Goal: Task Accomplishment & Management: Use online tool/utility

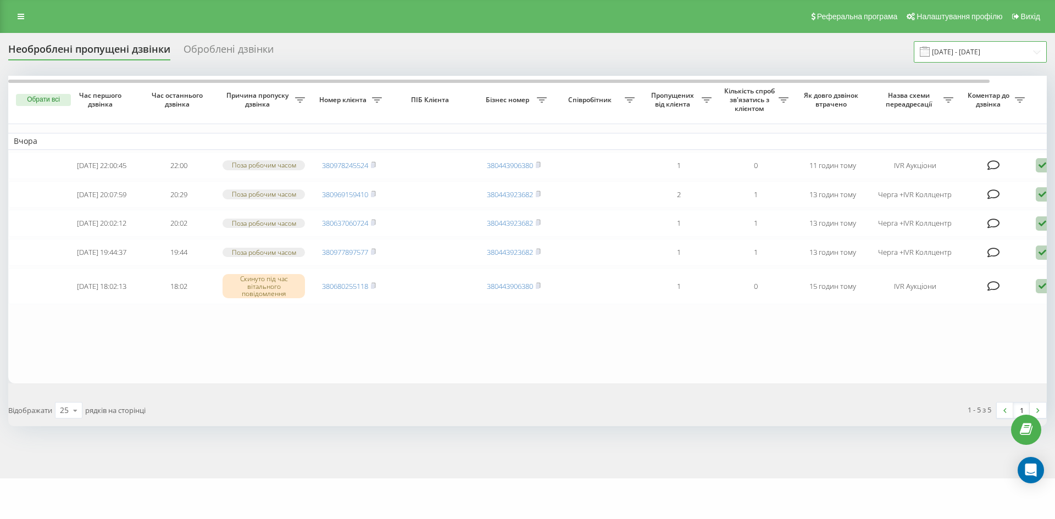
click at [985, 47] on input "21.07.2025 - 21.08.2025" at bounding box center [979, 51] width 133 height 21
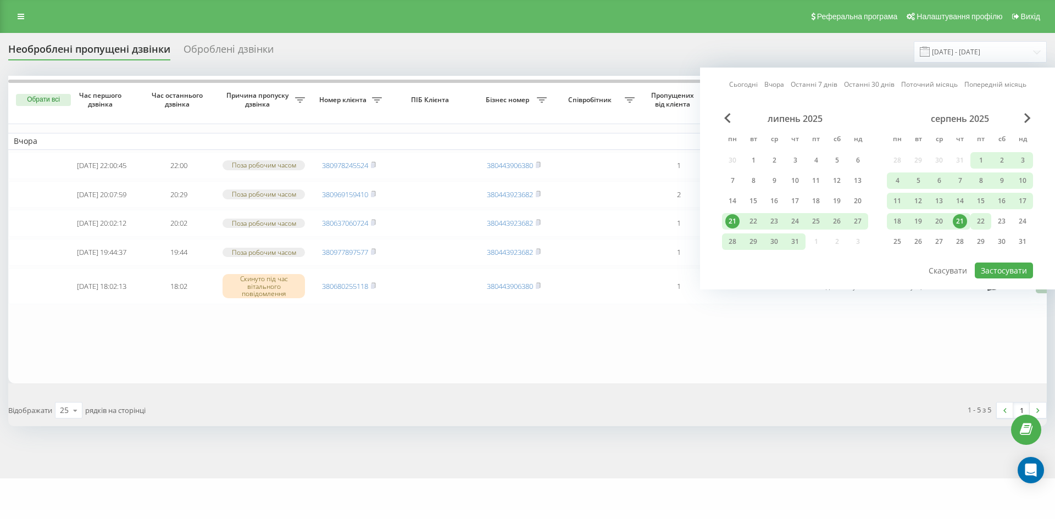
click at [986, 224] on div "22" at bounding box center [980, 221] width 14 height 14
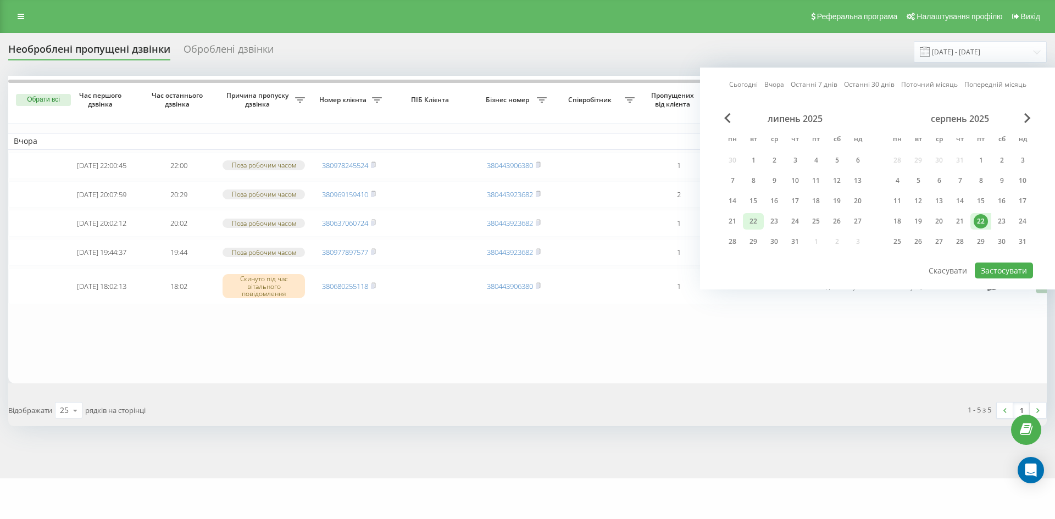
click at [751, 220] on div "22" at bounding box center [753, 221] width 14 height 14
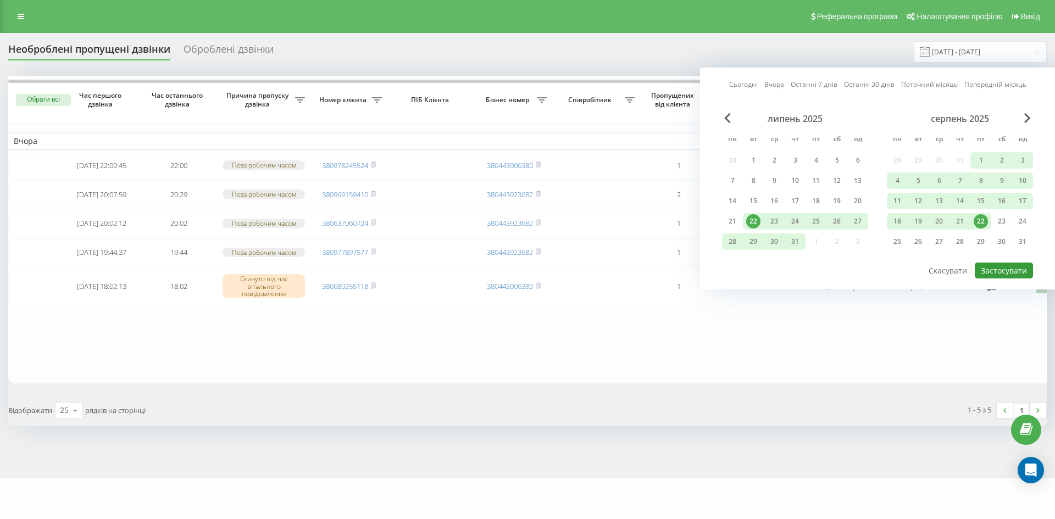
drag, startPoint x: 1008, startPoint y: 273, endPoint x: 801, endPoint y: 253, distance: 207.5
click at [1007, 272] on button "Застосувати" at bounding box center [1003, 271] width 58 height 16
type input "[DATE] - [DATE]"
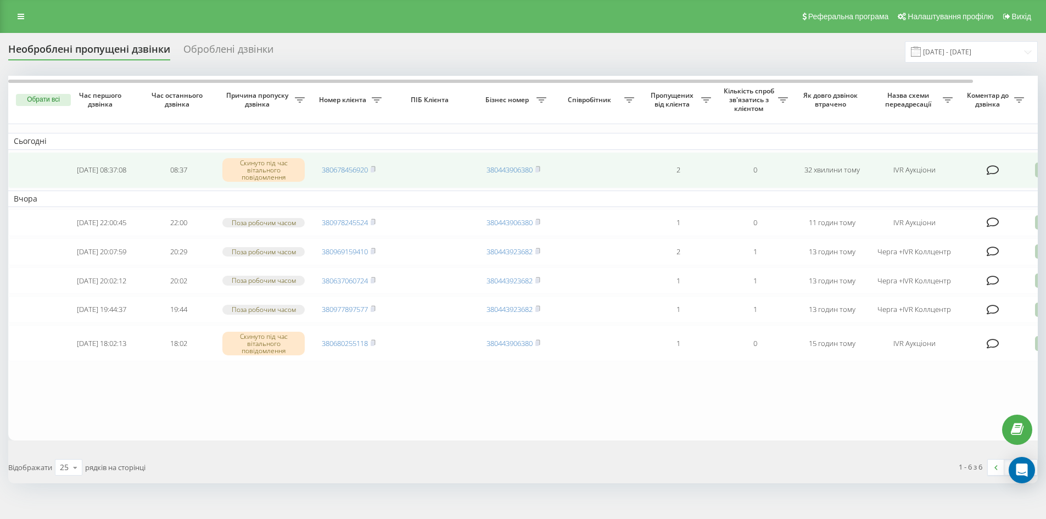
click at [377, 169] on td "380678456920" at bounding box center [348, 170] width 77 height 36
click at [1013, 171] on td at bounding box center [994, 170] width 71 height 36
click at [1037, 172] on icon at bounding box center [1041, 170] width 13 height 15
click at [982, 188] on span "Не вдалося зв'язатися" at bounding box center [943, 187] width 84 height 10
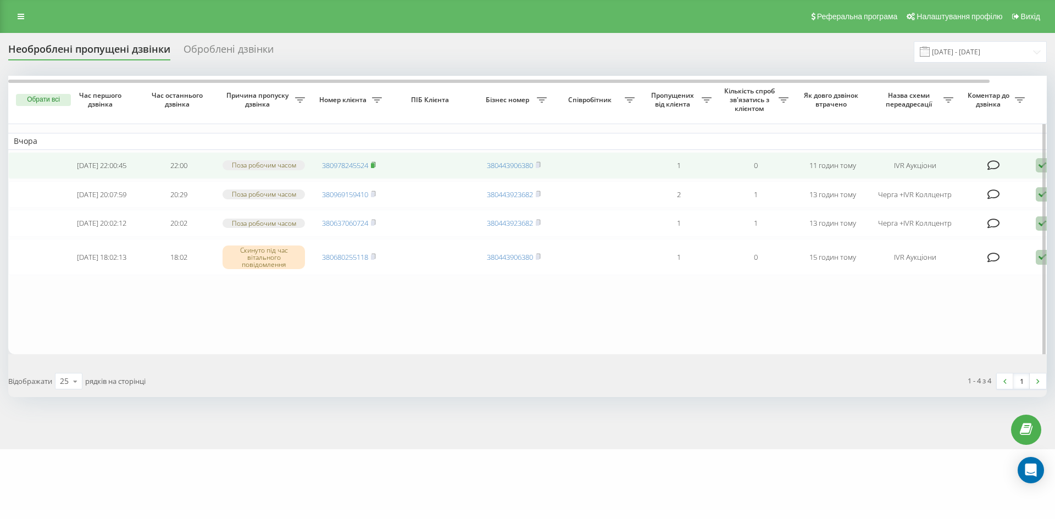
click at [374, 168] on rect at bounding box center [372, 165] width 3 height 5
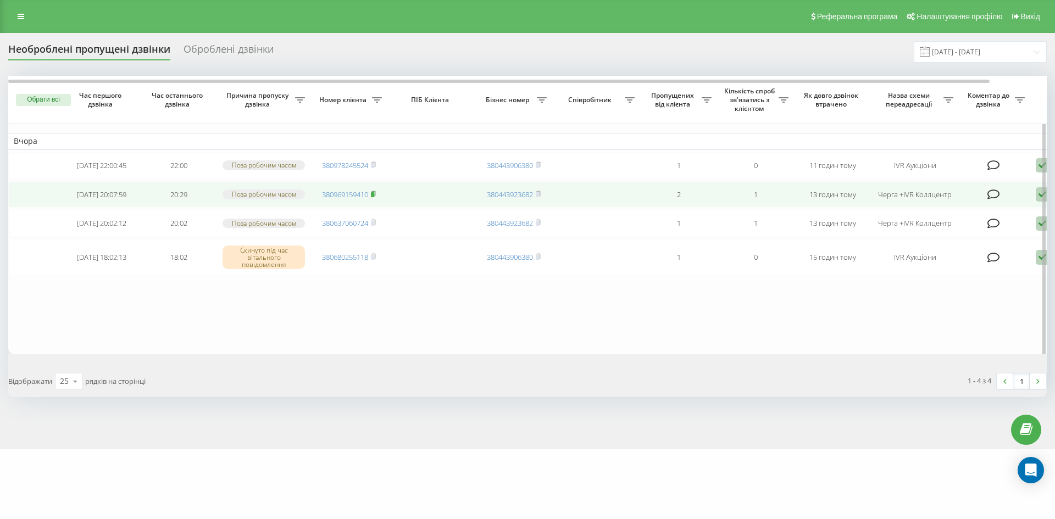
click at [374, 197] on rect at bounding box center [372, 194] width 3 height 5
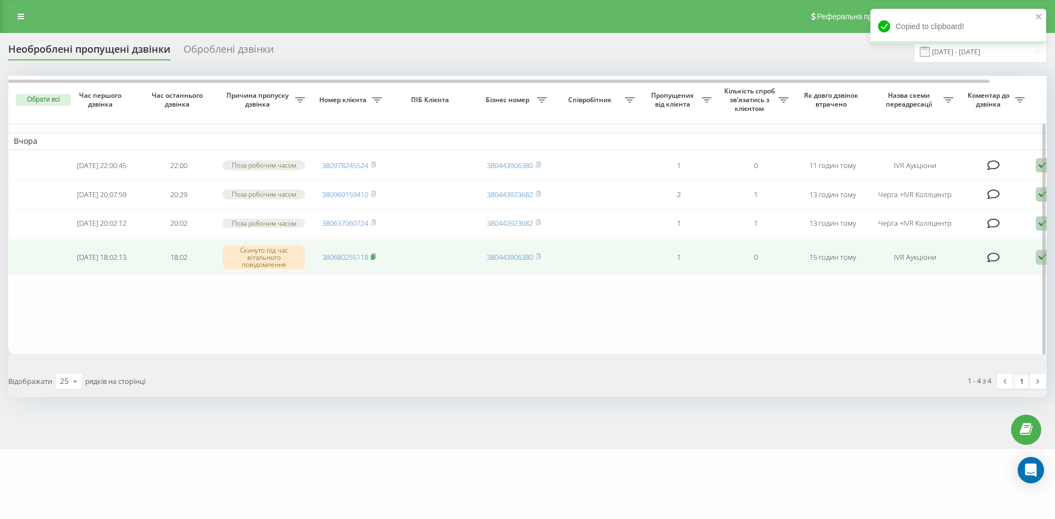
click at [374, 260] on rect at bounding box center [372, 257] width 3 height 5
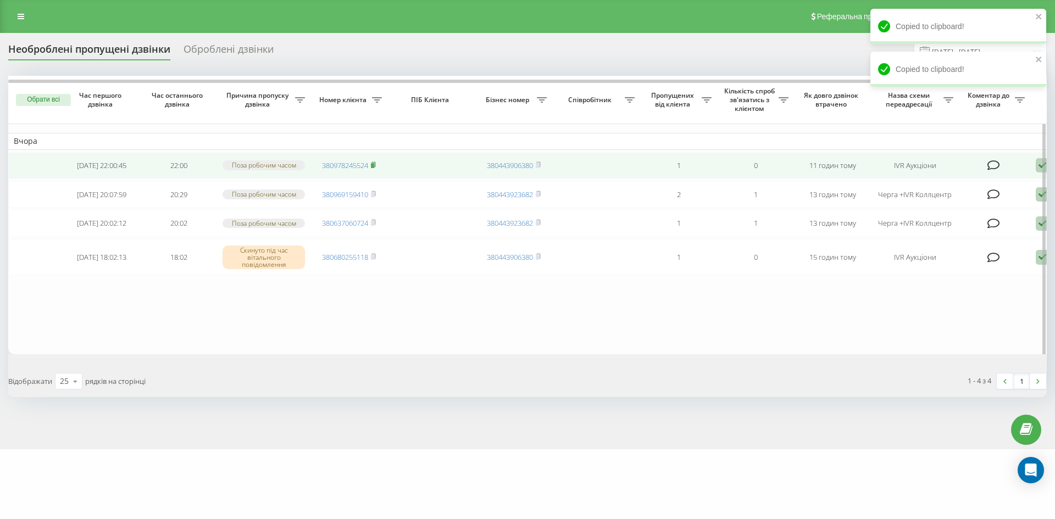
click at [374, 168] on rect at bounding box center [372, 165] width 3 height 5
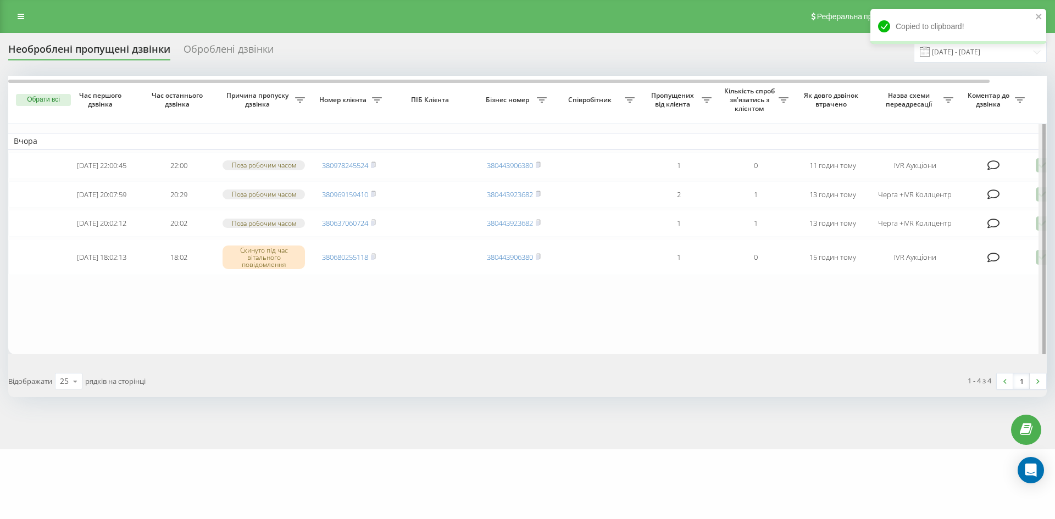
click at [1040, 167] on div at bounding box center [1042, 221] width 8 height 290
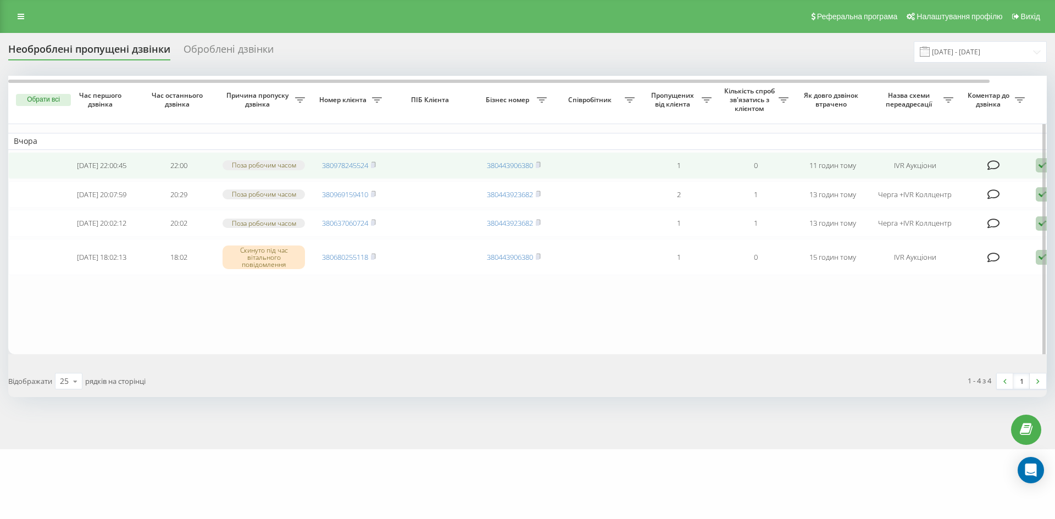
click at [1038, 168] on icon at bounding box center [1041, 165] width 13 height 15
click at [991, 188] on div "Не вдалося зв'язатися" at bounding box center [995, 183] width 205 height 20
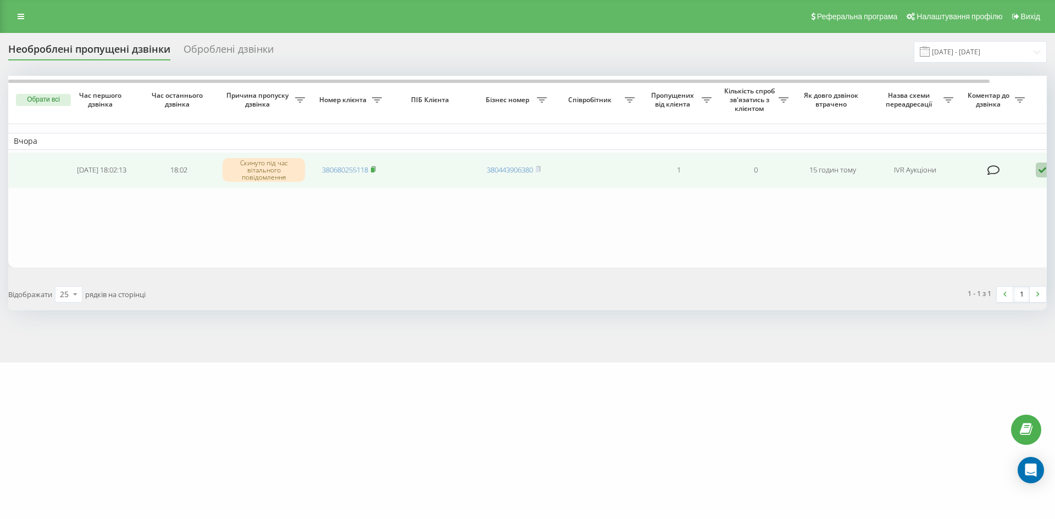
click at [375, 169] on icon at bounding box center [373, 168] width 4 height 5
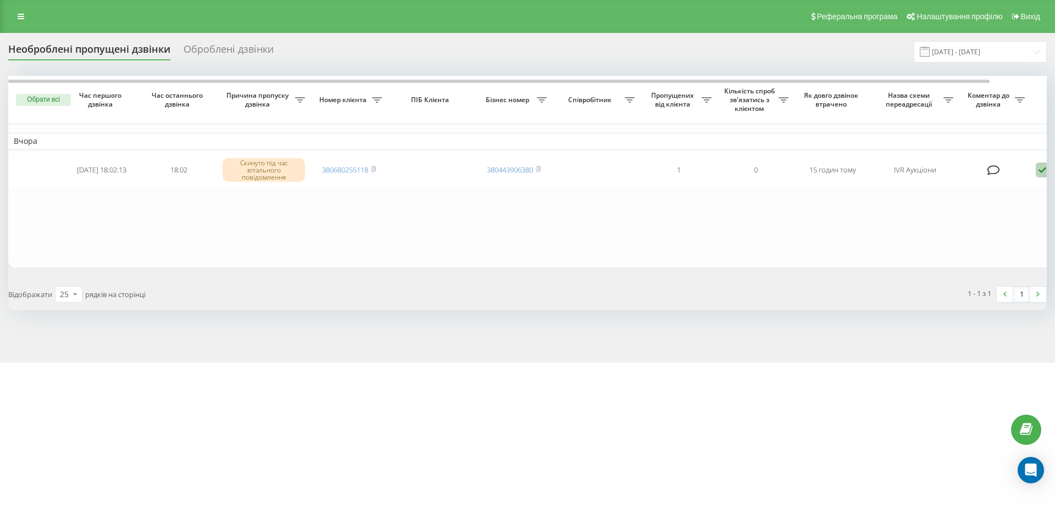
click at [233, 54] on div "Оброблені дзвінки" at bounding box center [228, 51] width 90 height 17
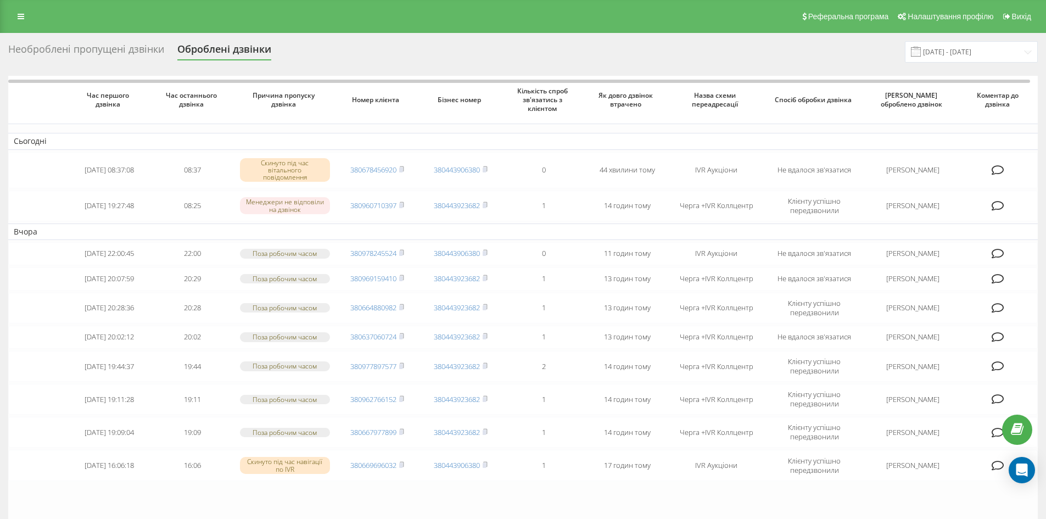
click at [88, 52] on div "Необроблені пропущені дзвінки" at bounding box center [86, 51] width 156 height 17
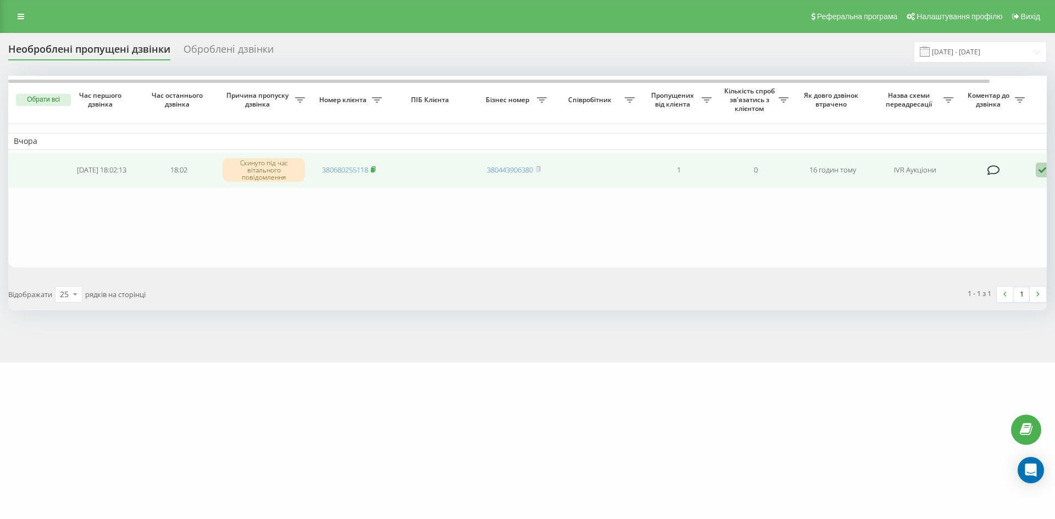
click at [376, 165] on span at bounding box center [373, 170] width 5 height 10
click at [375, 167] on icon at bounding box center [373, 169] width 5 height 7
click at [376, 165] on icon at bounding box center [373, 166] width 5 height 7
drag, startPoint x: 373, startPoint y: 166, endPoint x: 366, endPoint y: 157, distance: 12.2
click at [373, 166] on rect at bounding box center [372, 166] width 3 height 5
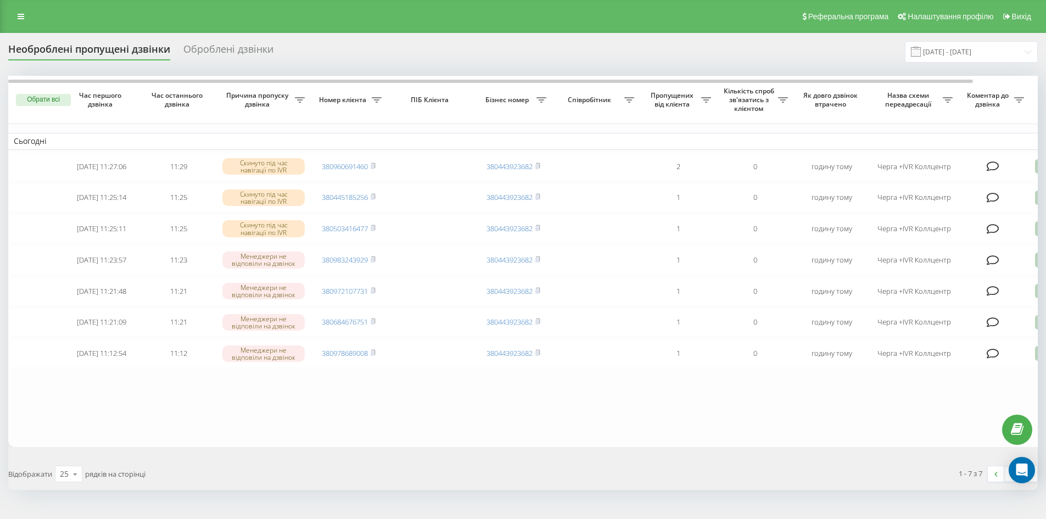
click at [220, 51] on div "Оброблені дзвінки" at bounding box center [228, 51] width 90 height 17
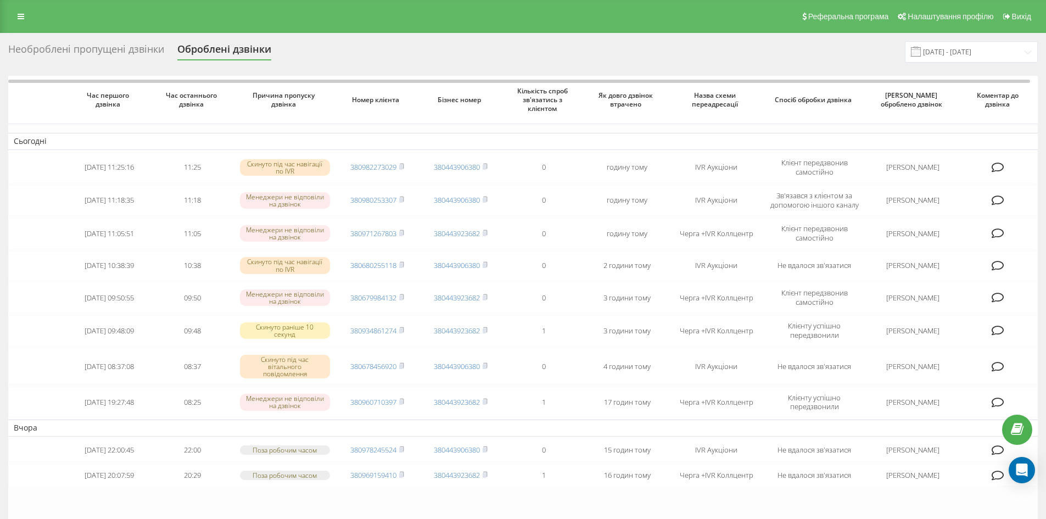
click at [77, 52] on div "Необроблені пропущені дзвінки" at bounding box center [86, 51] width 156 height 17
